Goal: Complete application form

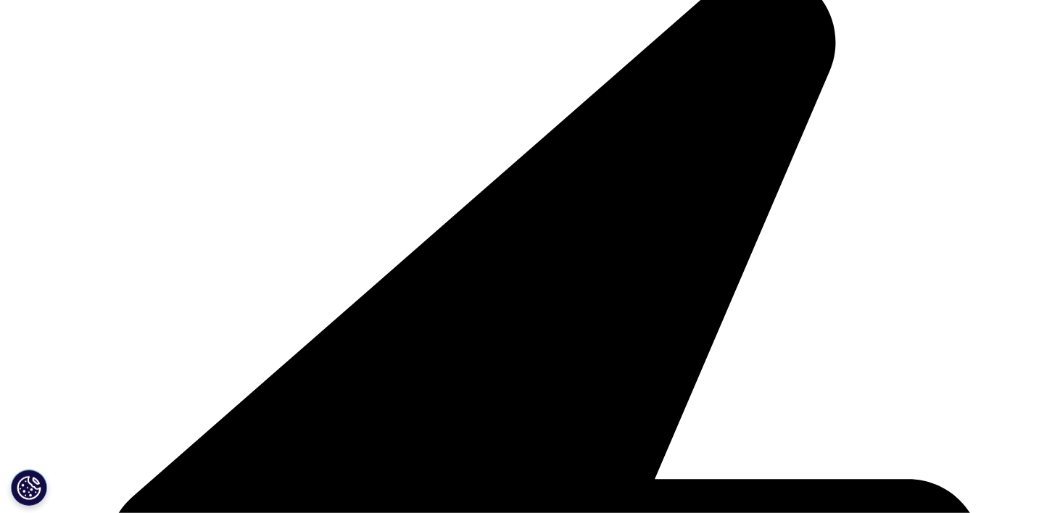
scroll to position [217, 0]
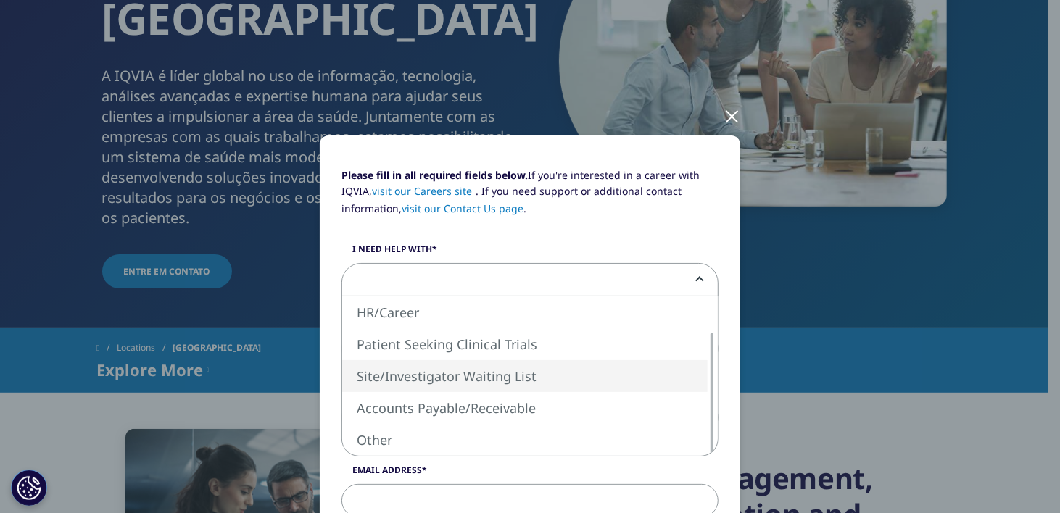
select select "Site Investigator Waiting List"
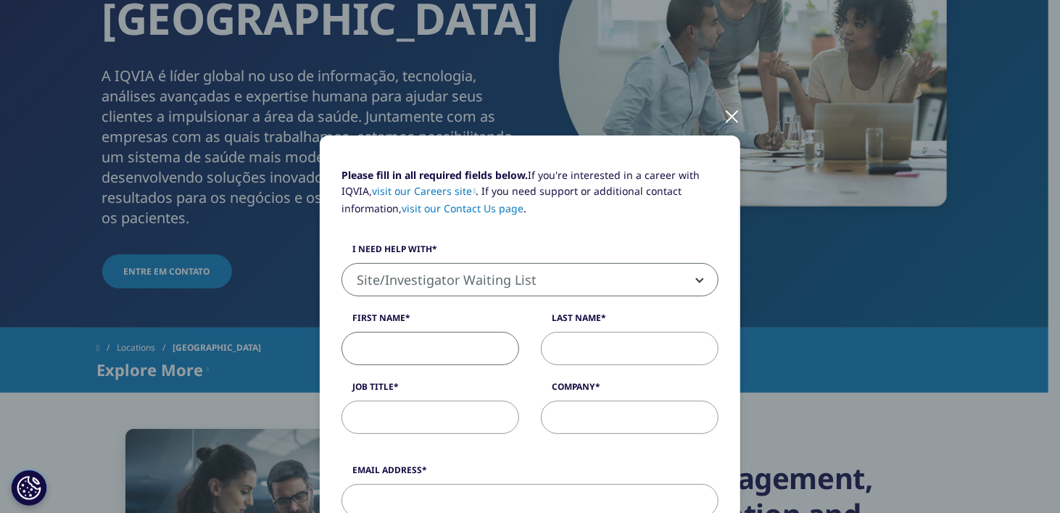
click at [470, 342] on input "First Name" at bounding box center [430, 348] width 178 height 33
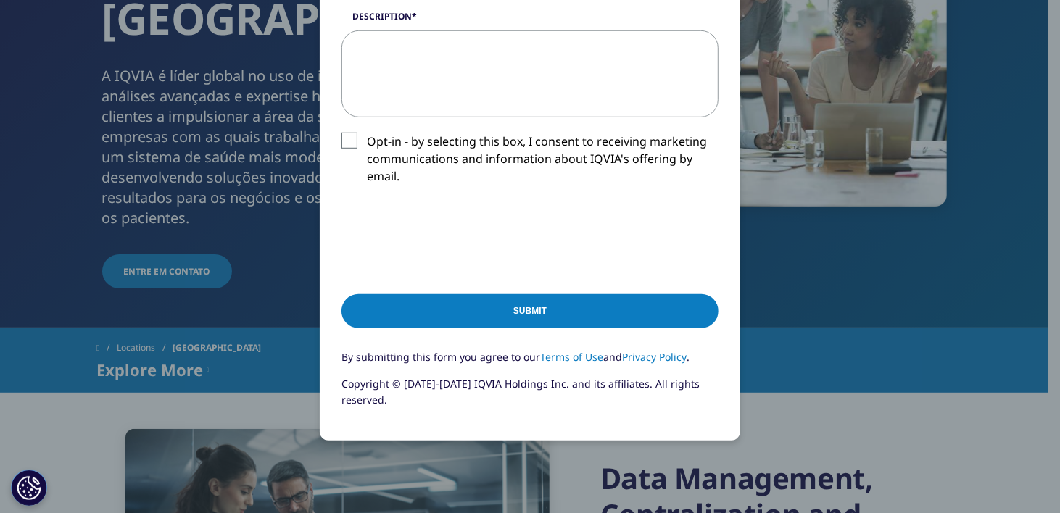
scroll to position [691, 0]
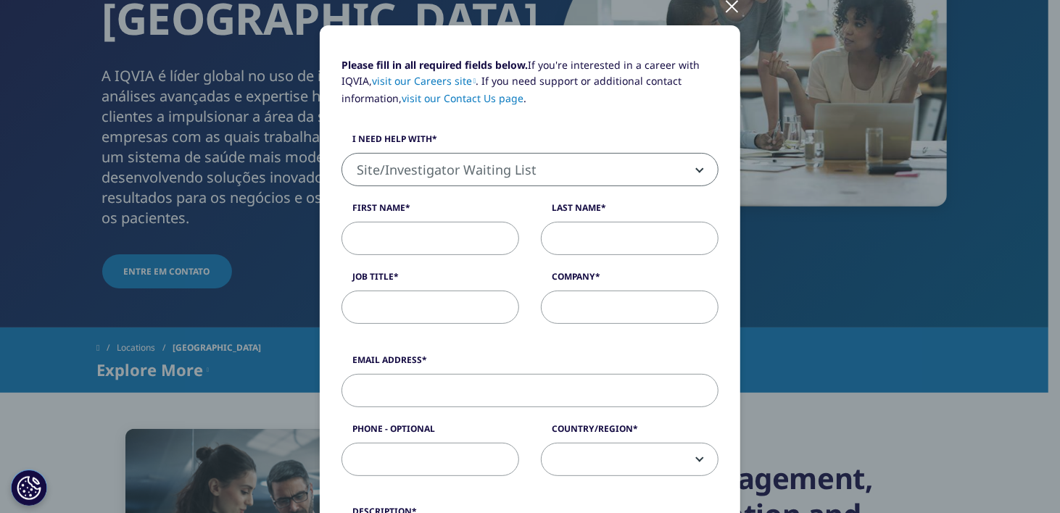
scroll to position [112, 0]
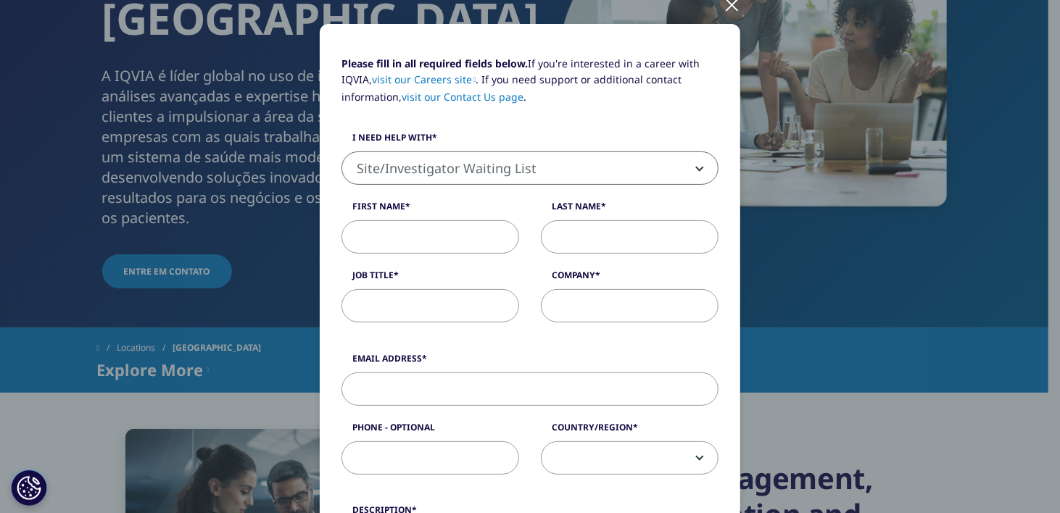
click at [723, 4] on div at bounding box center [731, 4] width 17 height 40
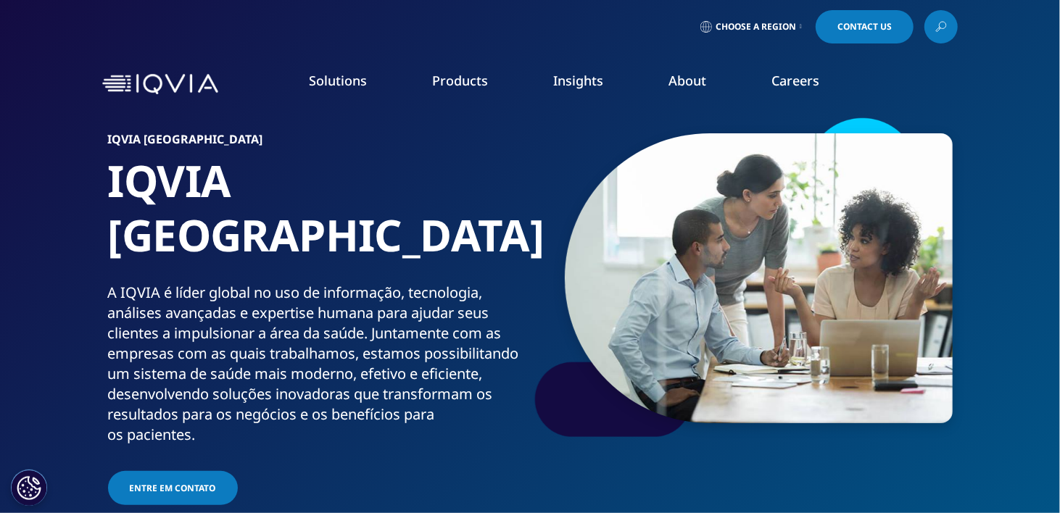
scroll to position [0, 0]
click at [1020, 346] on div "WE'RE HIRING At [GEOGRAPHIC_DATA] your potential has no limits. We thrive on bo…" at bounding box center [917, 304] width 228 height 320
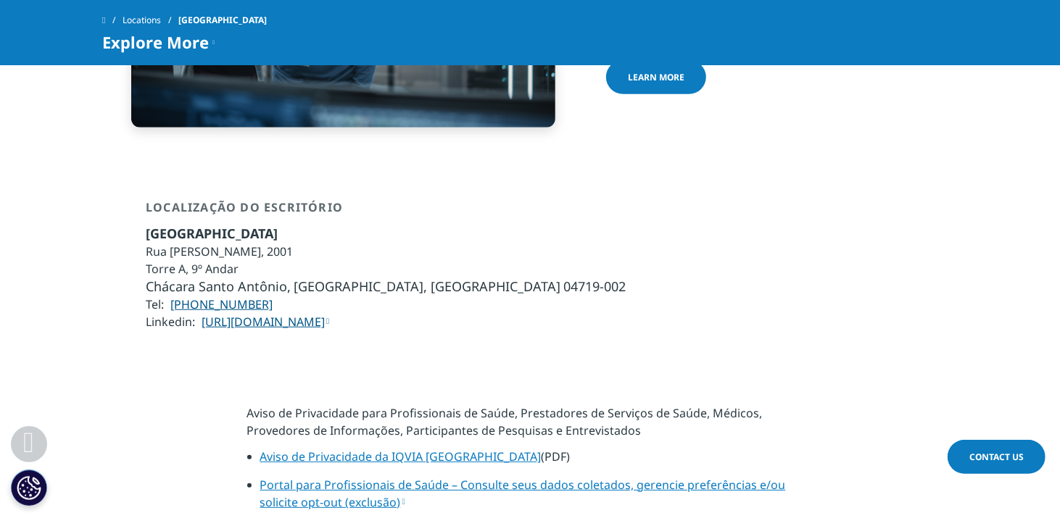
scroll to position [290, 0]
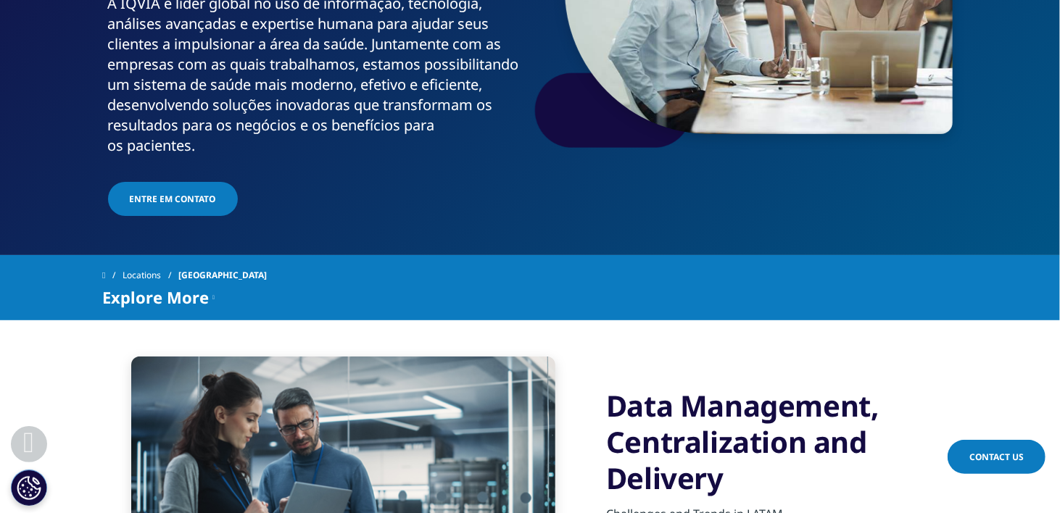
click at [565, 262] on div "Locations [GEOGRAPHIC_DATA]" at bounding box center [529, 275] width 855 height 26
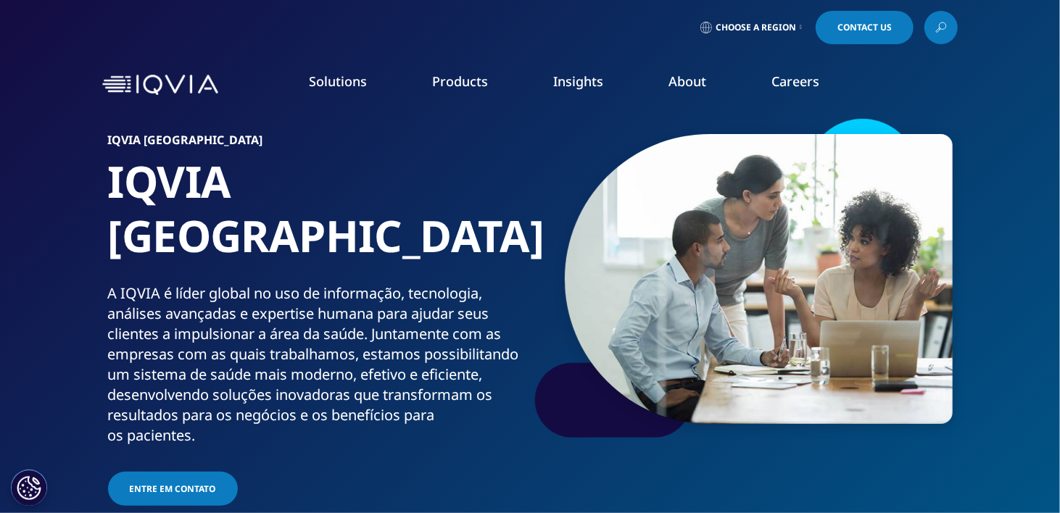
scroll to position [0, 0]
